Goal: Task Accomplishment & Management: Manage account settings

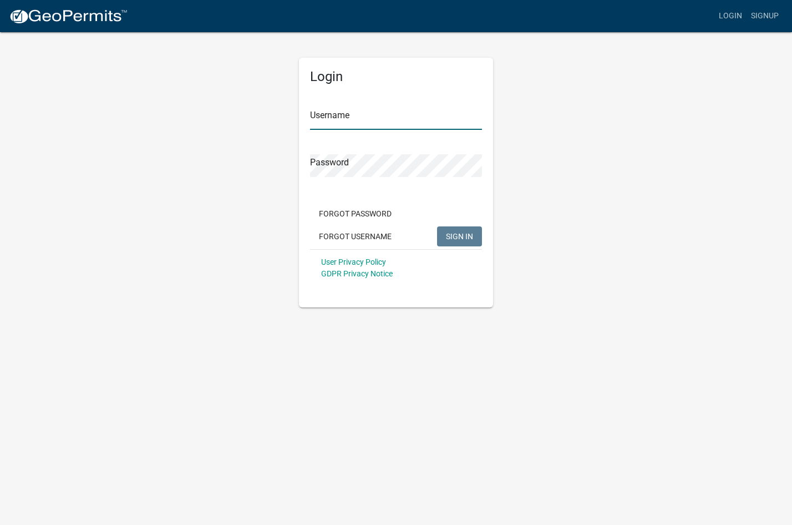
click at [370, 118] on input "Username" at bounding box center [396, 118] width 172 height 23
type input "CityofOgden"
click at [466, 240] on span "SIGN IN" at bounding box center [459, 235] width 27 height 9
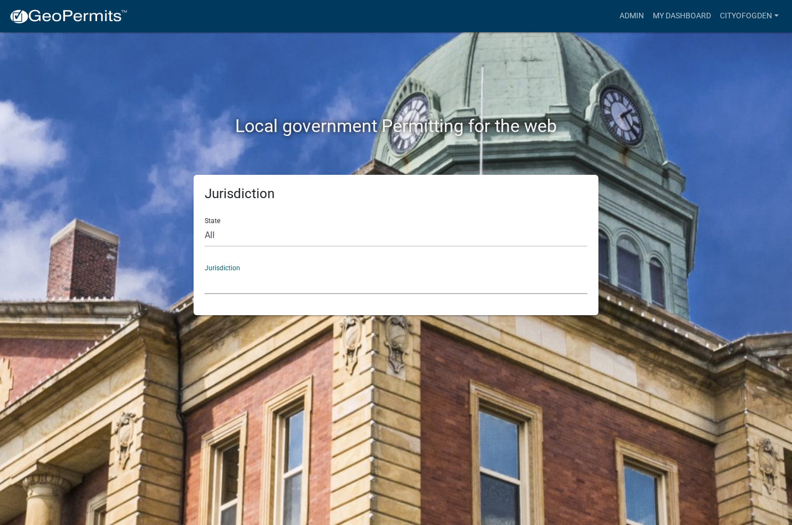
click at [256, 282] on select "Custer County, Colorado City of Bainbridge, Georgia Cook County, Georgia Crawfo…" at bounding box center [396, 282] width 383 height 23
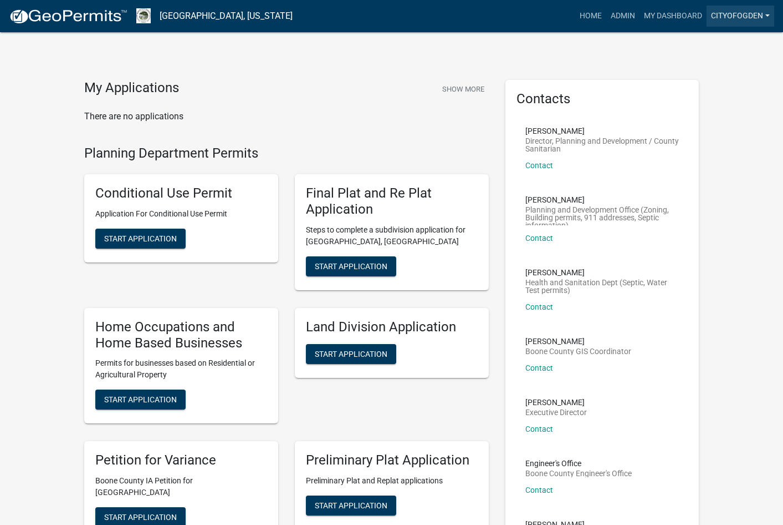
click at [736, 17] on link "CityofOgden" at bounding box center [741, 16] width 68 height 21
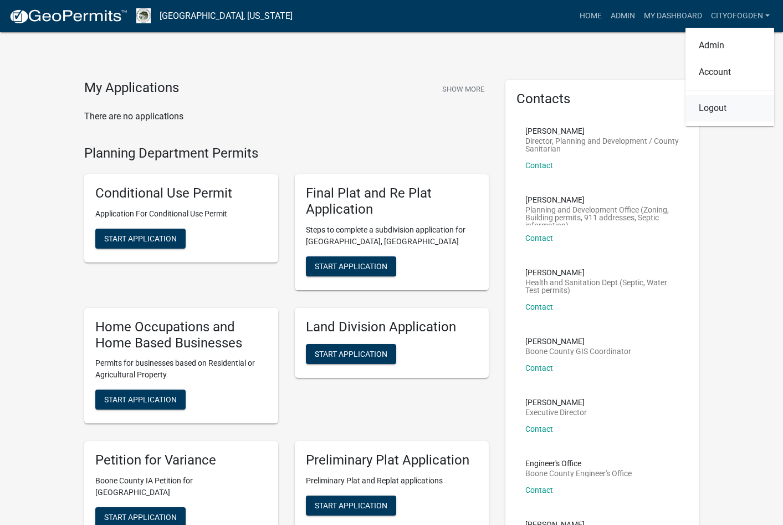
click at [715, 106] on link "Logout" at bounding box center [730, 108] width 89 height 27
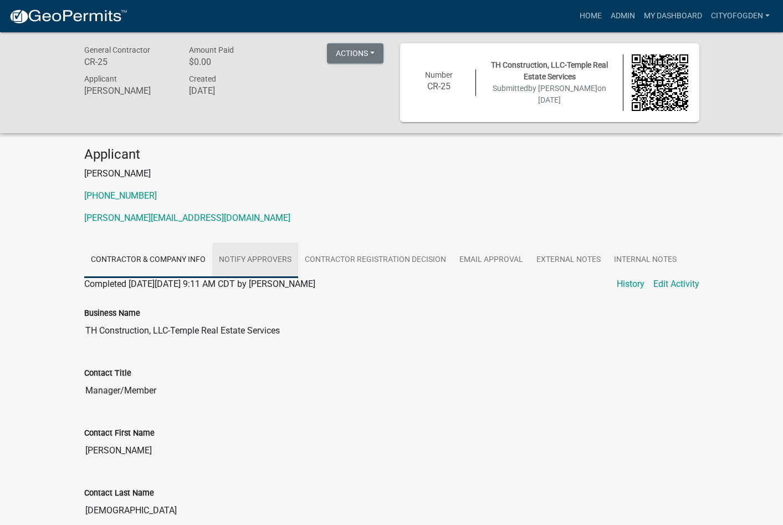
click at [254, 257] on link "Notify Approvers" at bounding box center [255, 259] width 86 height 35
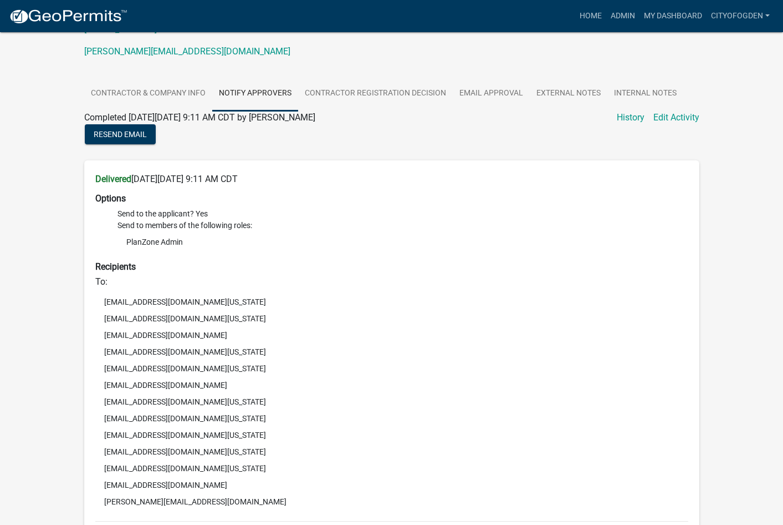
scroll to position [386, 0]
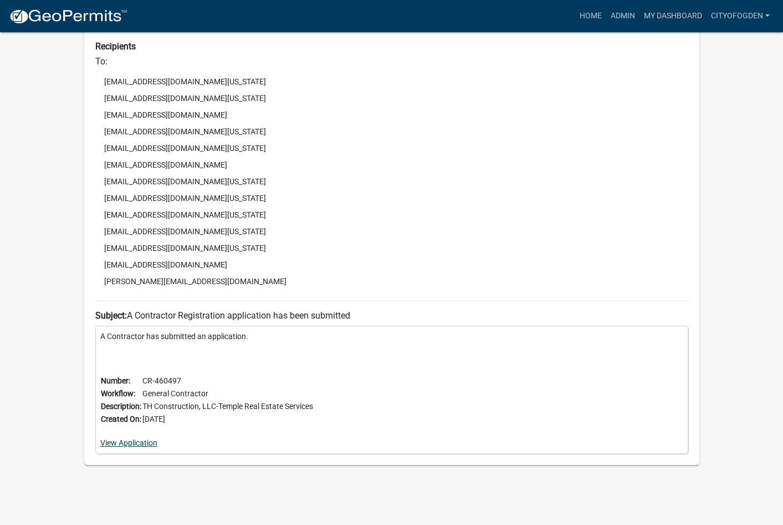
click at [139, 444] on link "View Application" at bounding box center [128, 442] width 57 height 9
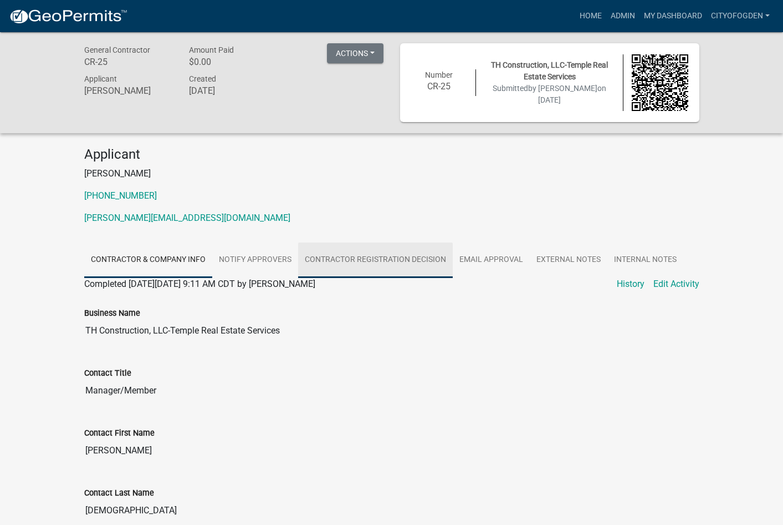
click at [404, 259] on link "Contractor Registration Decision" at bounding box center [375, 259] width 155 height 35
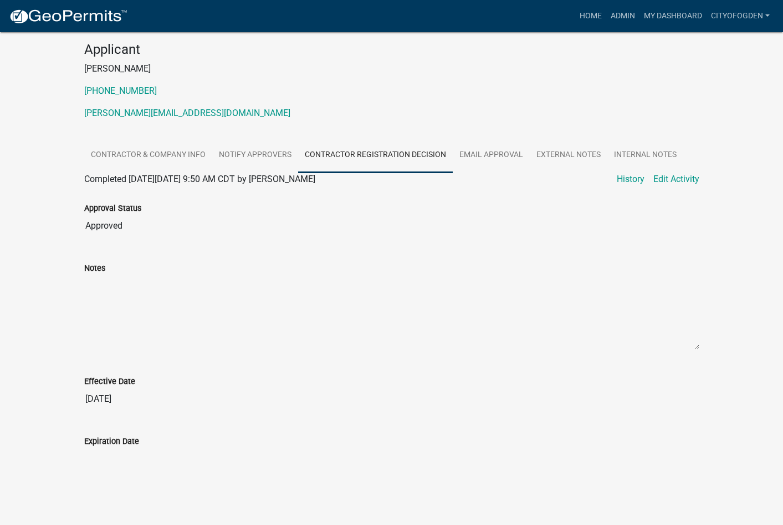
scroll to position [105, 0]
click at [567, 151] on link "External Notes" at bounding box center [569, 154] width 78 height 35
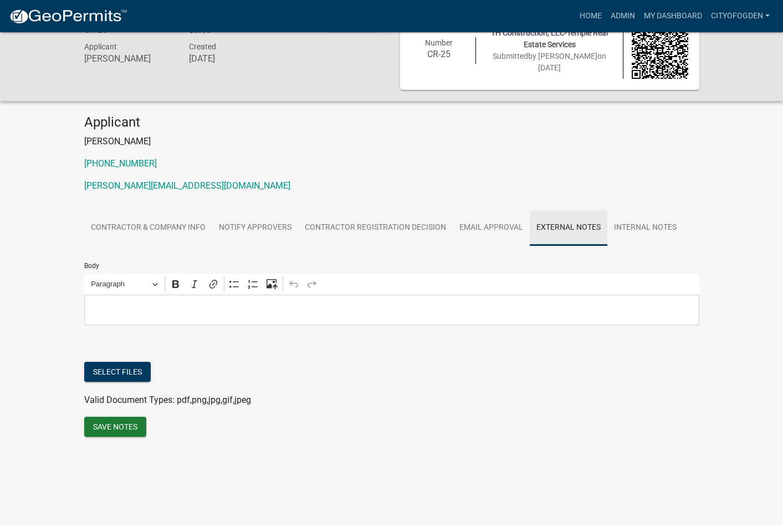
scroll to position [32, 0]
click at [635, 223] on link "Internal Notes" at bounding box center [646, 227] width 76 height 35
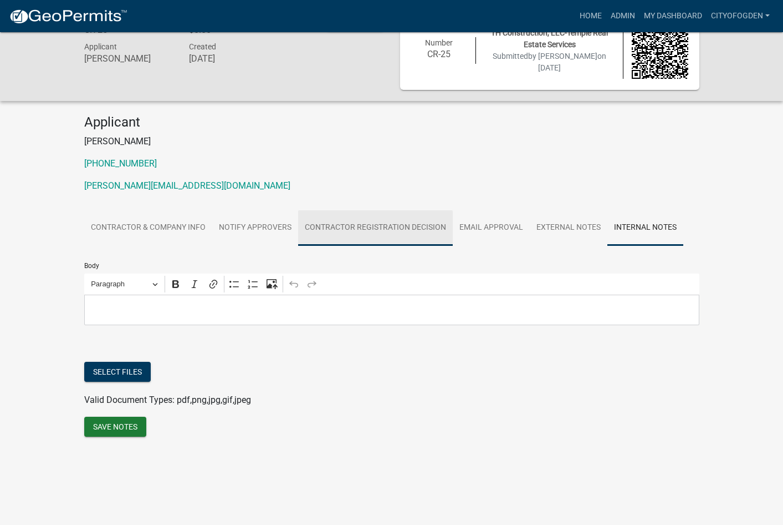
click at [396, 227] on link "Contractor Registration Decision" at bounding box center [375, 227] width 155 height 35
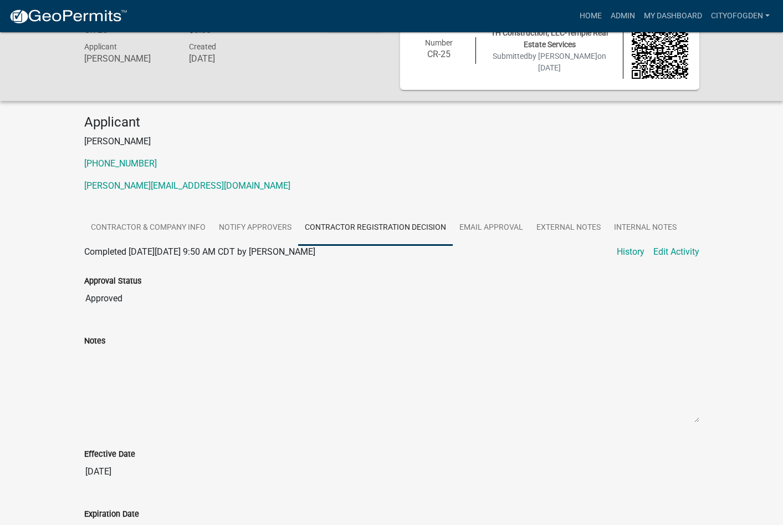
scroll to position [105, 0]
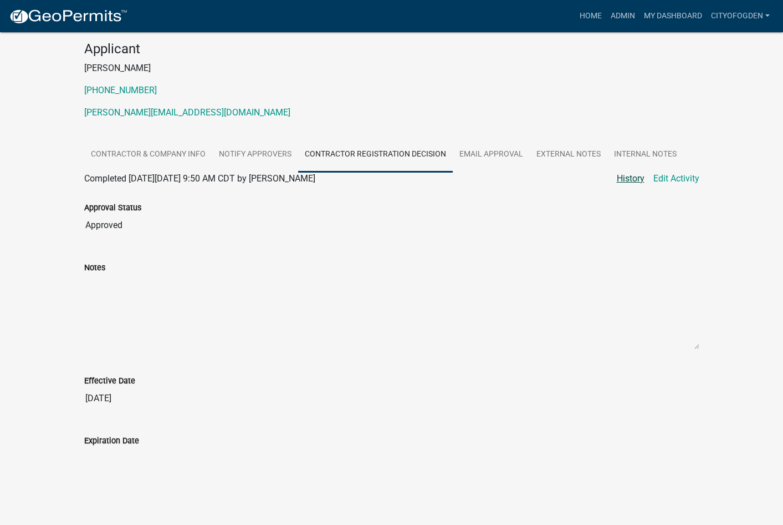
click at [627, 179] on link "History" at bounding box center [631, 178] width 28 height 13
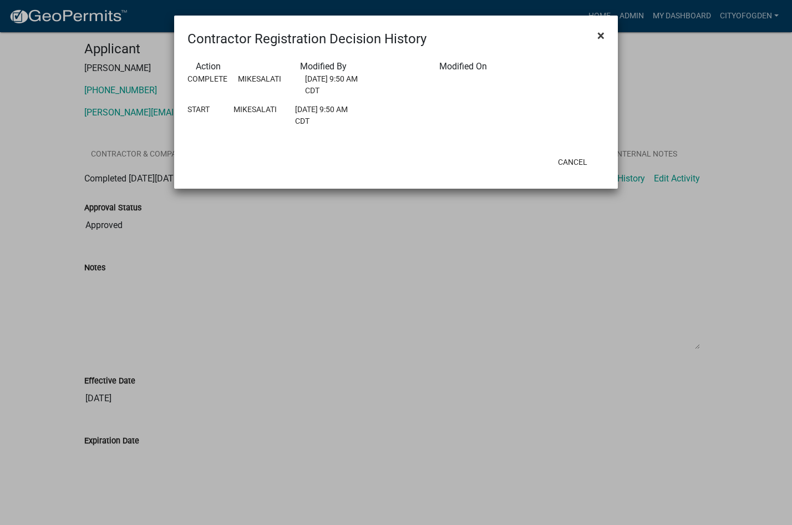
click at [601, 36] on span "×" at bounding box center [600, 36] width 7 height 16
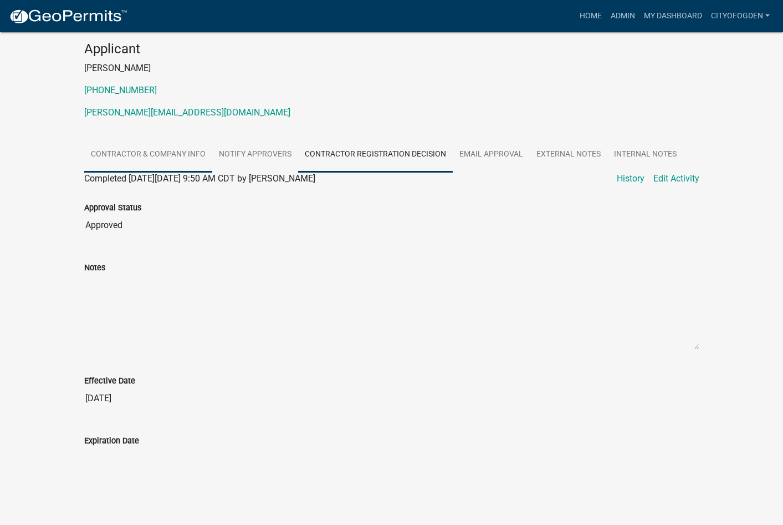
click at [170, 152] on link "Contractor & Company Info" at bounding box center [148, 154] width 128 height 35
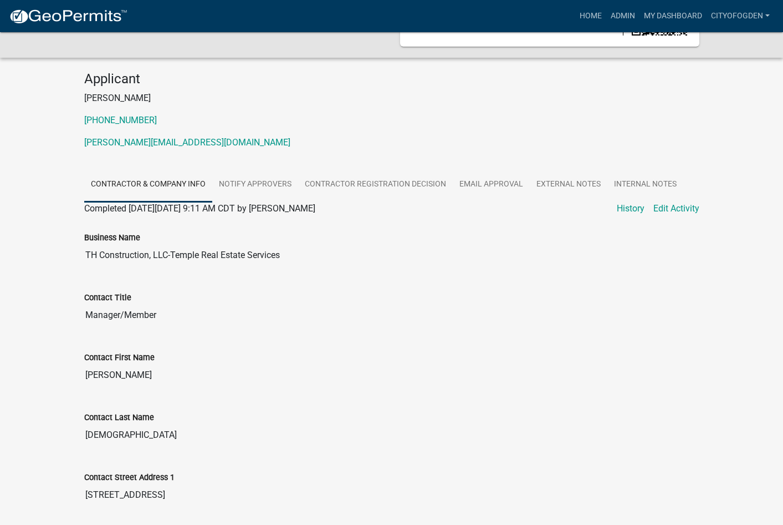
scroll to position [0, 0]
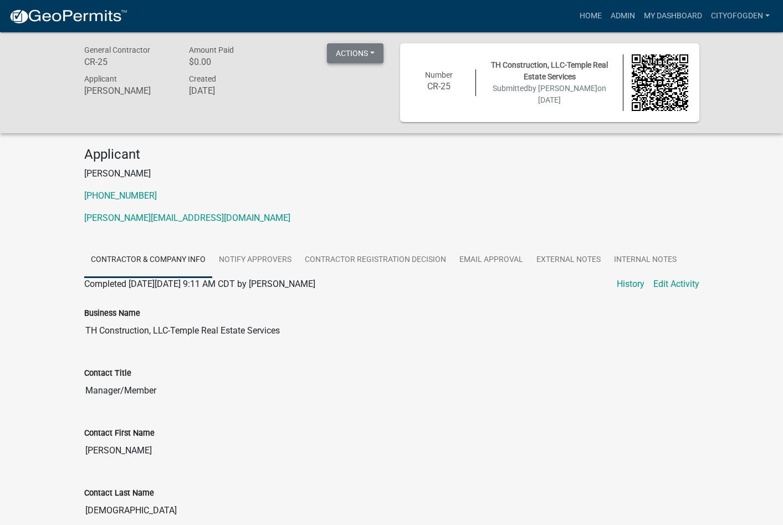
click at [374, 50] on button "Actions" at bounding box center [355, 53] width 57 height 20
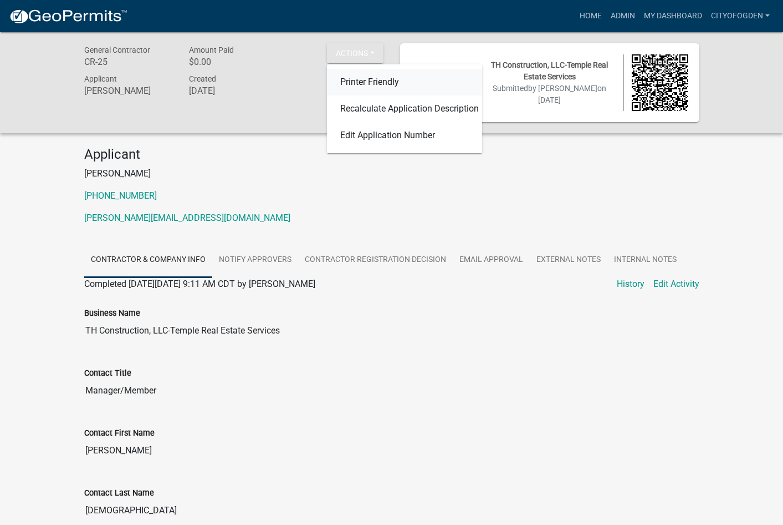
click at [366, 82] on link "Printer Friendly" at bounding box center [404, 82] width 155 height 27
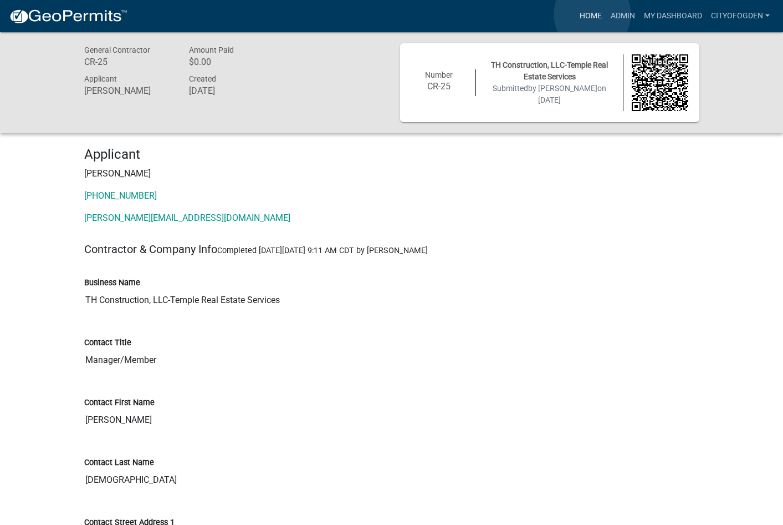
click at [593, 14] on link "Home" at bounding box center [591, 16] width 31 height 21
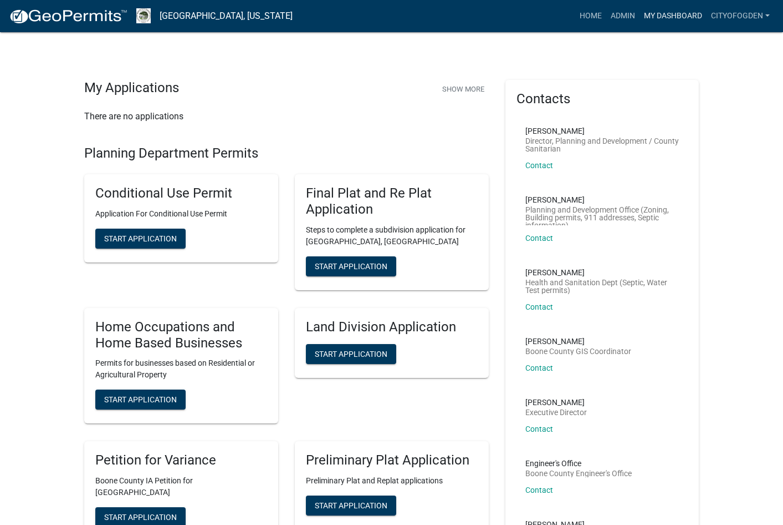
click at [679, 17] on link "My Dashboard" at bounding box center [673, 16] width 67 height 21
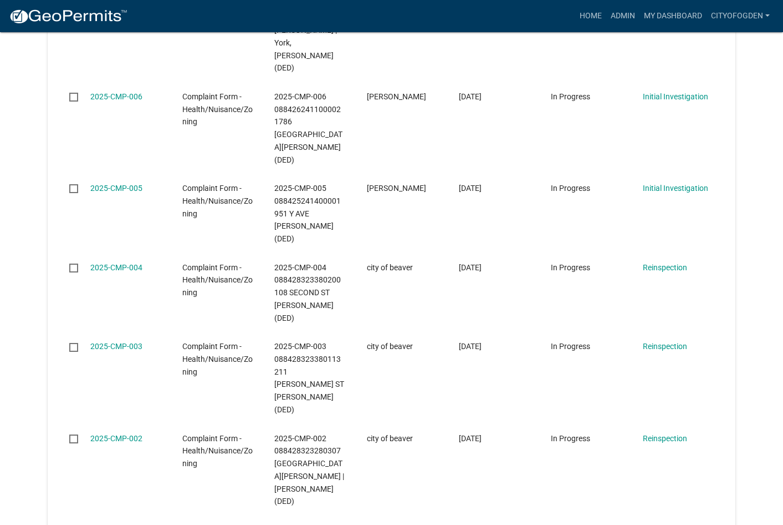
scroll to position [871, 0]
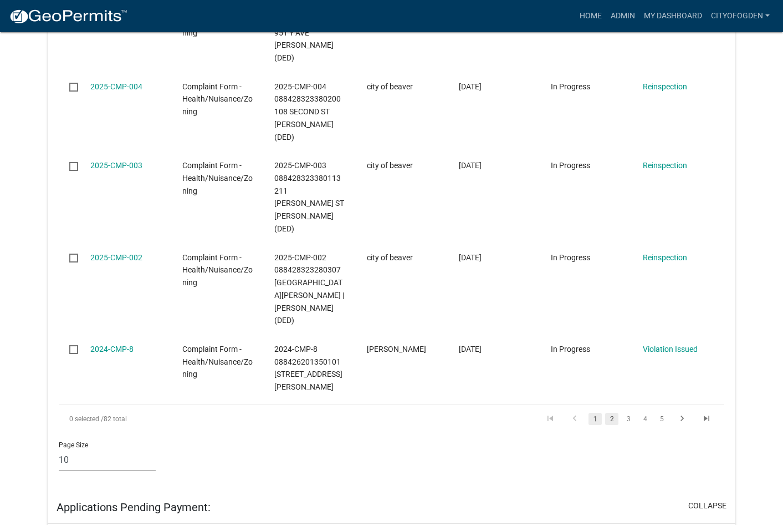
click at [610, 413] on link "2" at bounding box center [611, 419] width 13 height 12
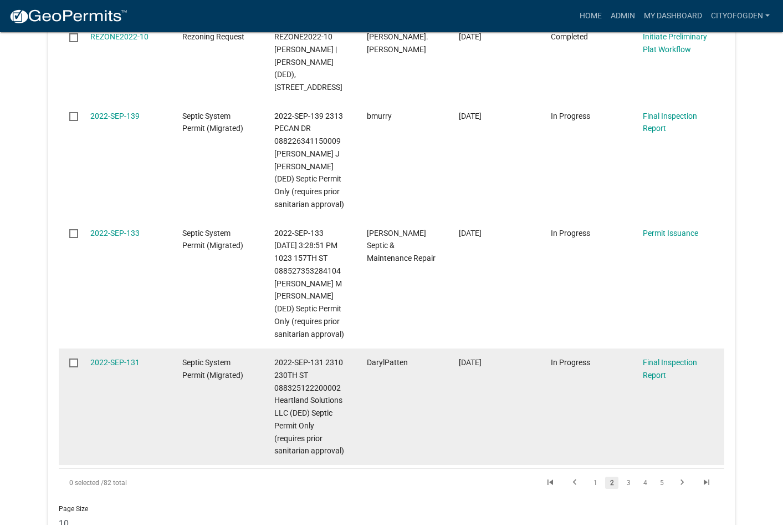
scroll to position [826, 0]
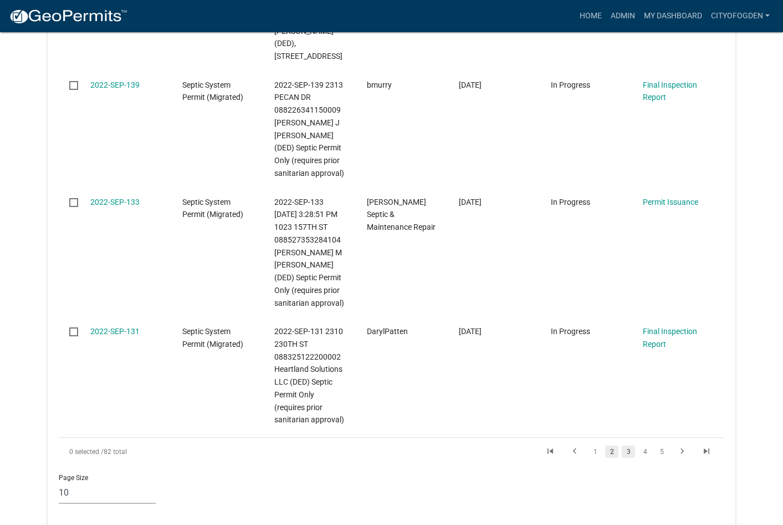
click at [631, 445] on link "3" at bounding box center [628, 451] width 13 height 12
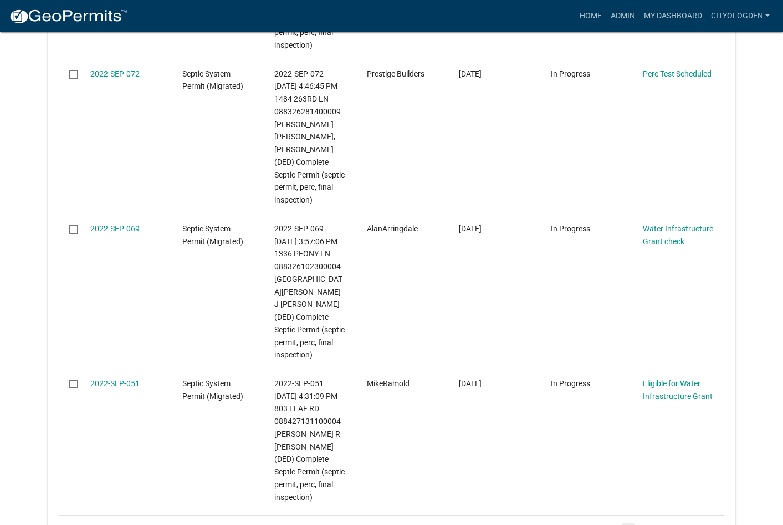
scroll to position [1489, 0]
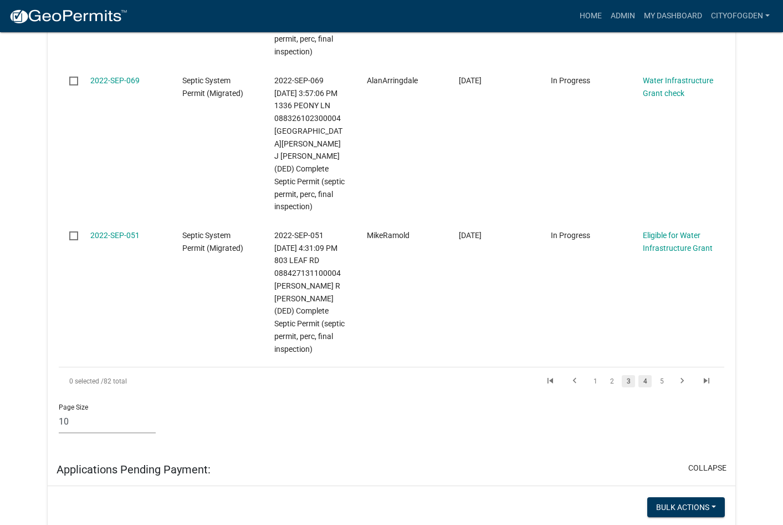
click at [644, 375] on link "4" at bounding box center [645, 381] width 13 height 12
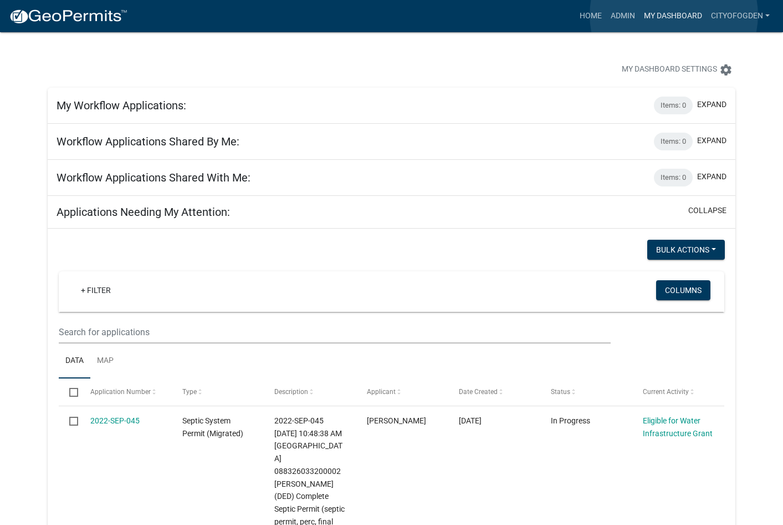
click at [674, 15] on link "My Dashboard" at bounding box center [673, 16] width 67 height 21
click at [680, 14] on link "My Dashboard" at bounding box center [673, 16] width 67 height 21
click at [623, 16] on link "Admin" at bounding box center [623, 16] width 33 height 21
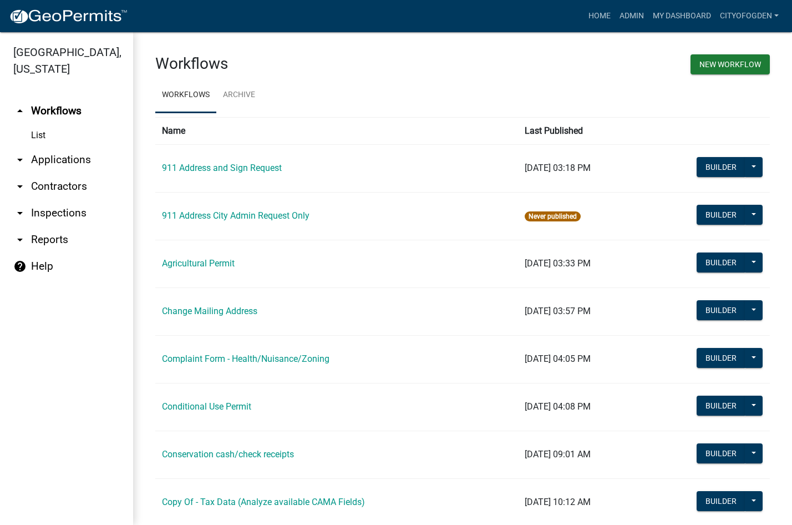
click at [21, 180] on icon "arrow_drop_down" at bounding box center [19, 186] width 13 height 13
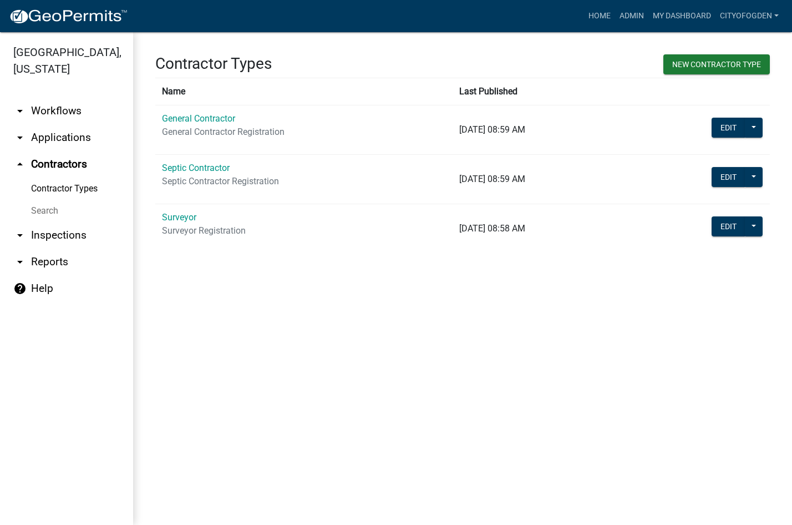
click at [79, 177] on link "Contractor Types" at bounding box center [66, 188] width 133 height 22
click at [20, 104] on icon "arrow_drop_down" at bounding box center [19, 110] width 13 height 13
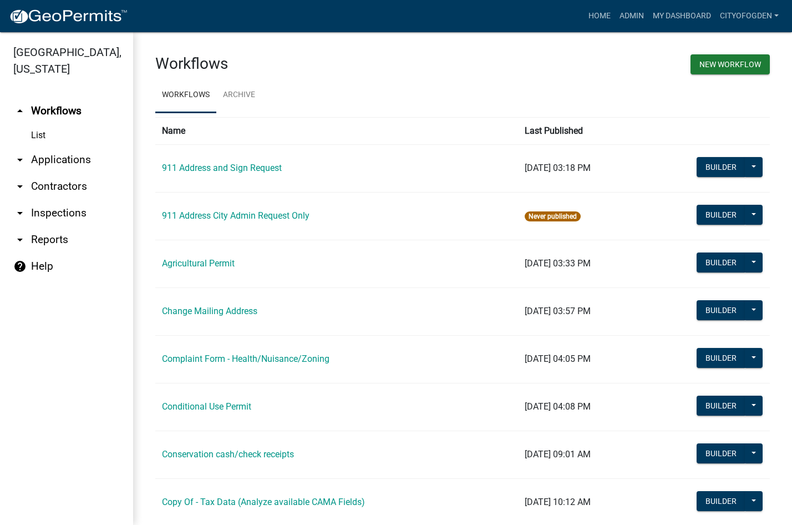
click at [56, 128] on link "List" at bounding box center [66, 135] width 133 height 22
click at [40, 124] on link "List" at bounding box center [66, 135] width 133 height 22
click at [39, 124] on link "List" at bounding box center [66, 135] width 133 height 22
click at [21, 104] on icon "arrow_drop_up" at bounding box center [19, 110] width 13 height 13
click at [20, 153] on icon "arrow_drop_down" at bounding box center [19, 159] width 13 height 13
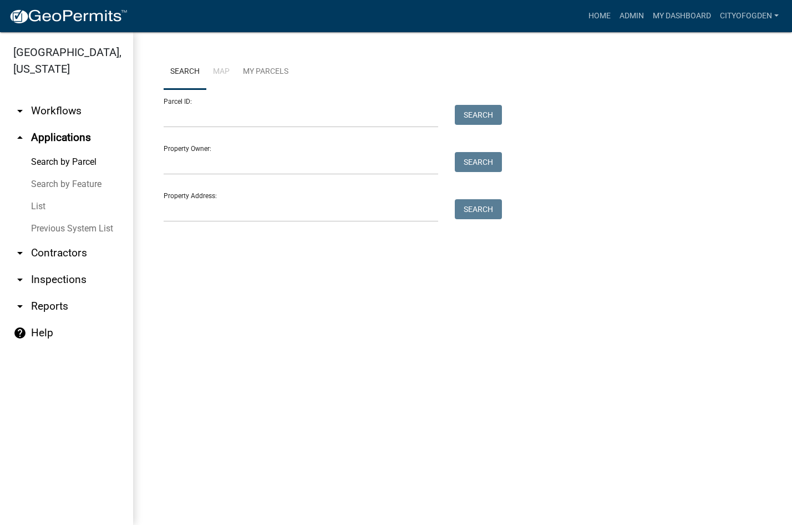
click at [56, 151] on link "Search by Parcel" at bounding box center [66, 162] width 133 height 22
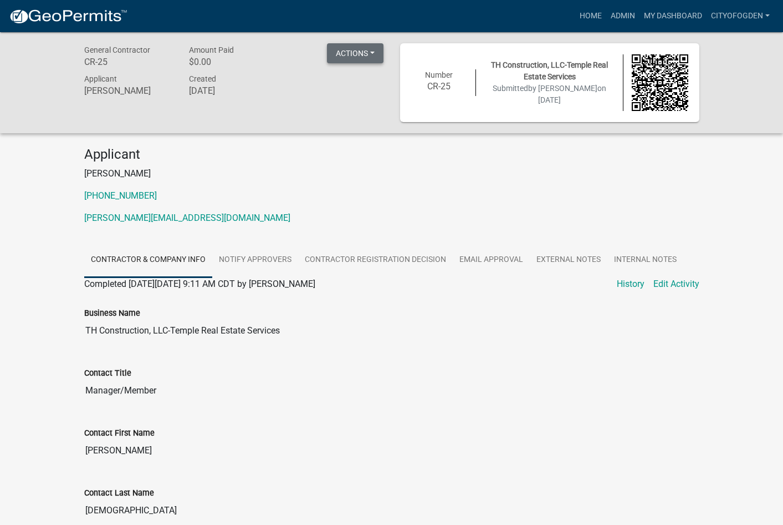
click at [351, 52] on button "Actions" at bounding box center [355, 53] width 57 height 20
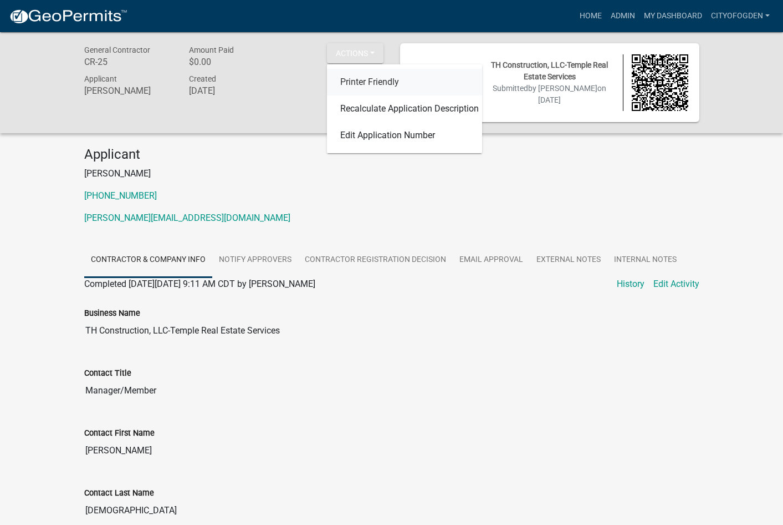
click at [362, 84] on link "Printer Friendly" at bounding box center [404, 82] width 155 height 27
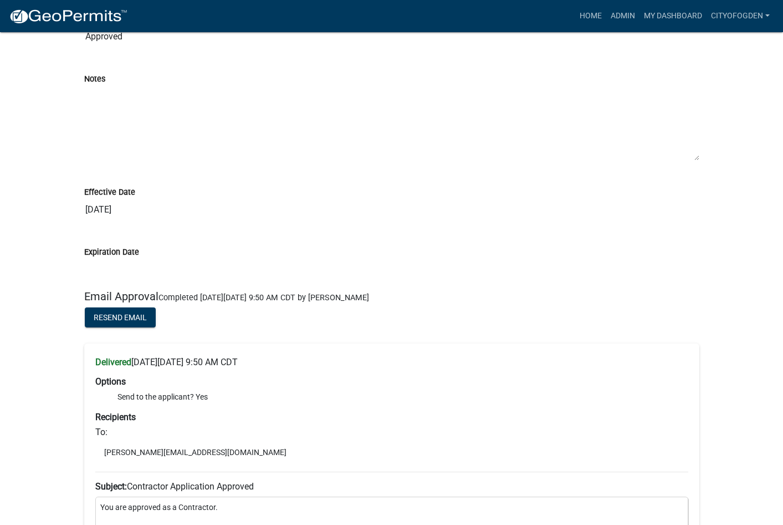
scroll to position [1520, 0]
